Goal: Transaction & Acquisition: Purchase product/service

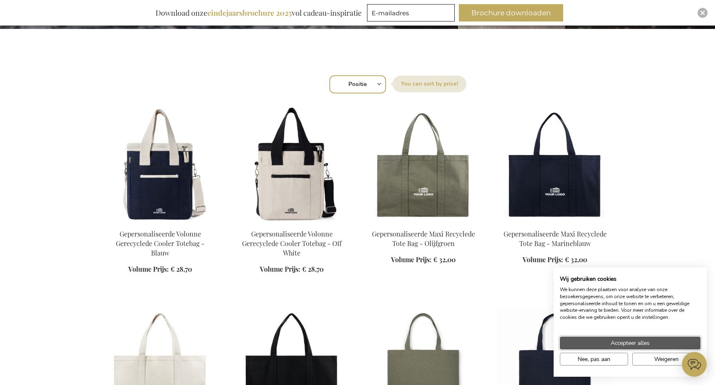
click at [608, 343] on button "Accepteer alles" at bounding box center [630, 343] width 141 height 13
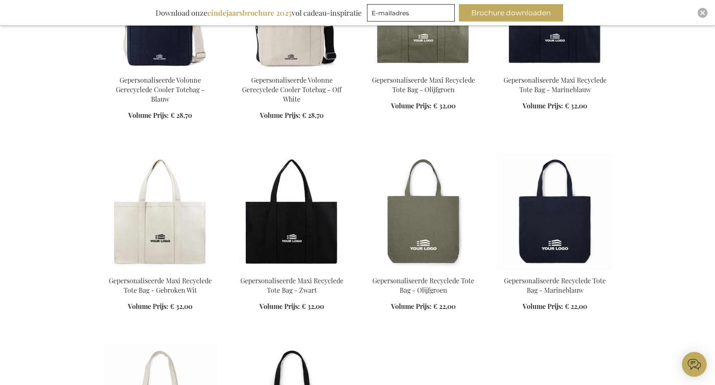
scroll to position [448, 0]
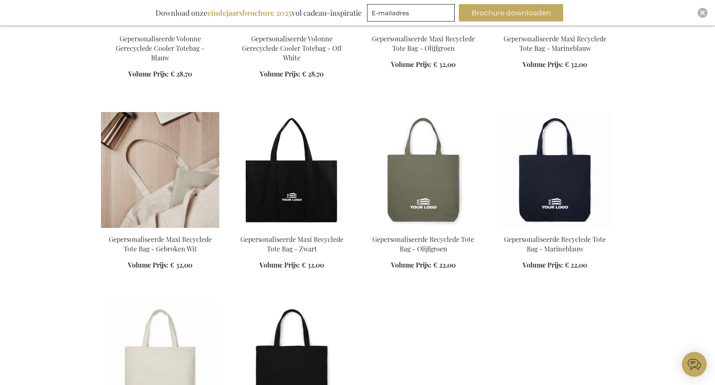
click at [163, 185] on img at bounding box center [160, 170] width 118 height 116
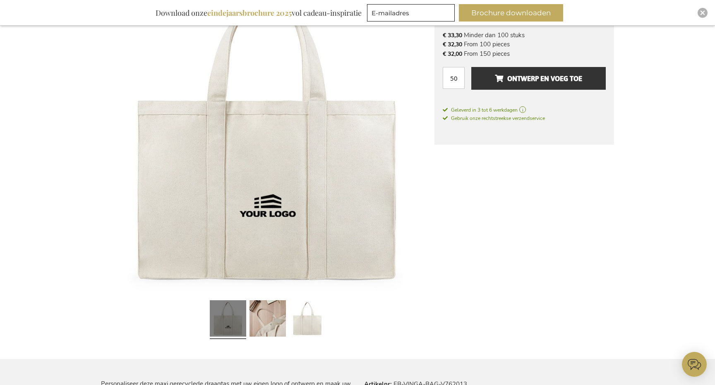
scroll to position [188, 0]
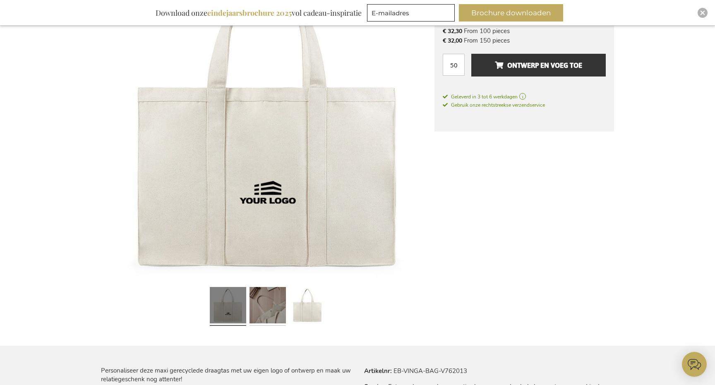
click at [269, 302] on link at bounding box center [267, 307] width 36 height 46
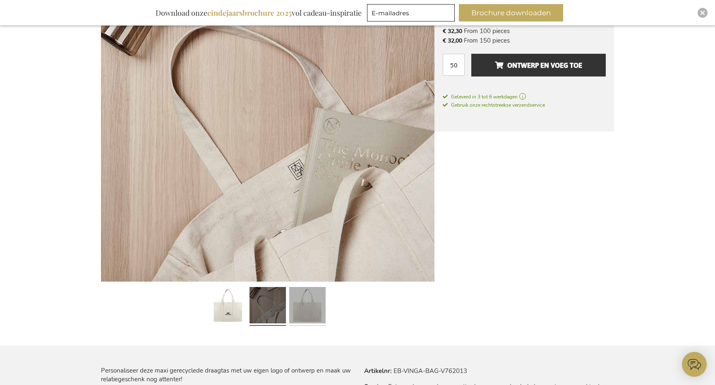
click at [303, 301] on link at bounding box center [307, 307] width 36 height 46
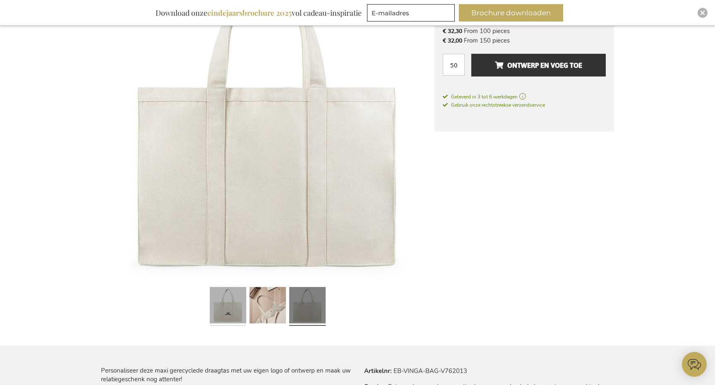
click at [226, 308] on link at bounding box center [228, 307] width 36 height 46
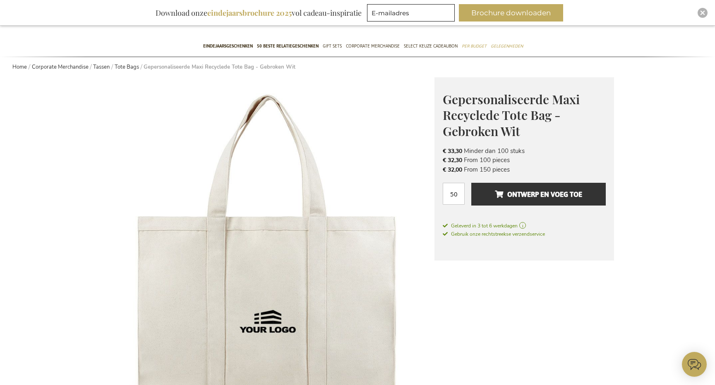
scroll to position [41, 0]
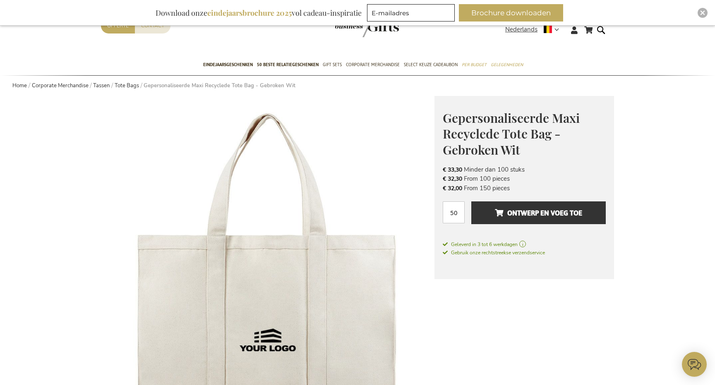
click at [498, 267] on div "Gepersonaliseerde Maxi Recyclede Tote Bag - Gebroken Wit Het Perfecte Relatiege…" at bounding box center [524, 187] width 180 height 183
